Goal: Complete application form: Complete application form

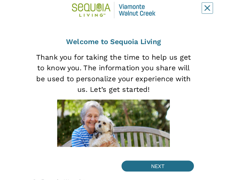
scroll to position [68, 0]
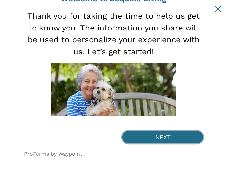
click at [169, 13] on button "NEXT" at bounding box center [162, 137] width 81 height 12
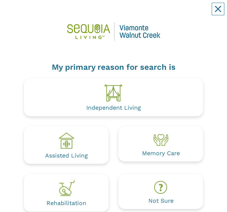
click at [75, 13] on img at bounding box center [66, 140] width 19 height 19
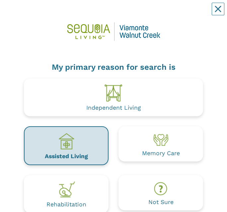
click at [133, 13] on div "Independent Living" at bounding box center [113, 97] width 179 height 38
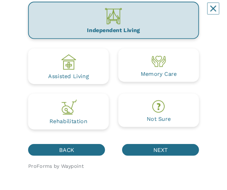
scroll to position [86, 0]
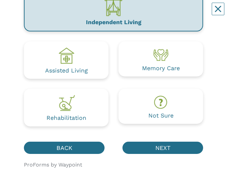
click at [169, 13] on div "My primary reason for search is Independent Living Assisted Living Memory Care …" at bounding box center [113, 53] width 179 height 264
click at [169, 13] on div "ProForms by Waypoint" at bounding box center [113, 169] width 189 height 20
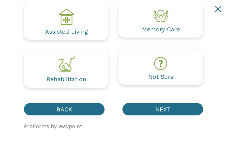
scroll to position [125, 0]
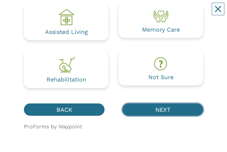
click at [173, 13] on button "NEXT" at bounding box center [162, 109] width 81 height 12
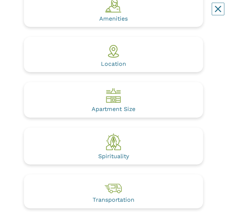
scroll to position [232, 0]
click at [165, 13] on div "Apartment Size" at bounding box center [113, 99] width 179 height 35
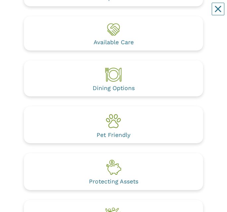
scroll to position [435, 0]
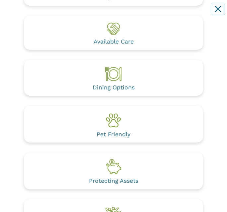
click at [142, 13] on div "Pet Friendly" at bounding box center [113, 123] width 179 height 37
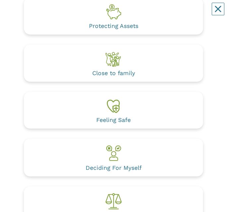
scroll to position [592, 0]
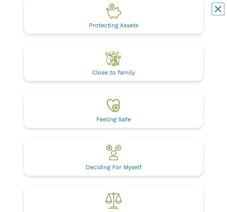
click at [207, 13] on div "Deciding For Myself" at bounding box center [113, 157] width 189 height 38
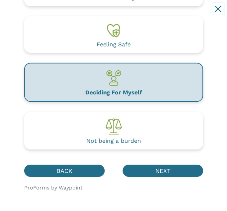
scroll to position [666, 0]
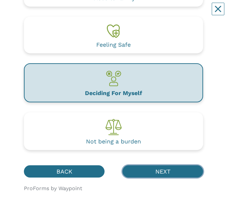
click at [174, 13] on button "NEXT" at bounding box center [162, 171] width 81 height 12
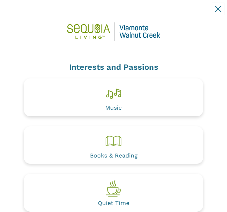
click at [193, 13] on div "Music" at bounding box center [113, 97] width 179 height 38
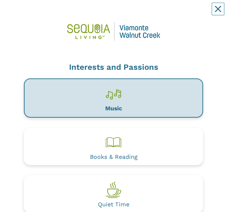
click at [192, 13] on div "Books & Reading" at bounding box center [113, 146] width 179 height 38
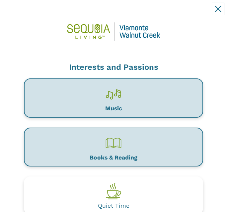
click at [186, 13] on div "Quiet Time" at bounding box center [113, 195] width 179 height 38
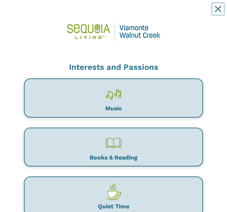
click at [224, 10] on button "Close" at bounding box center [218, 9] width 13 height 13
